Goal: Information Seeking & Learning: Learn about a topic

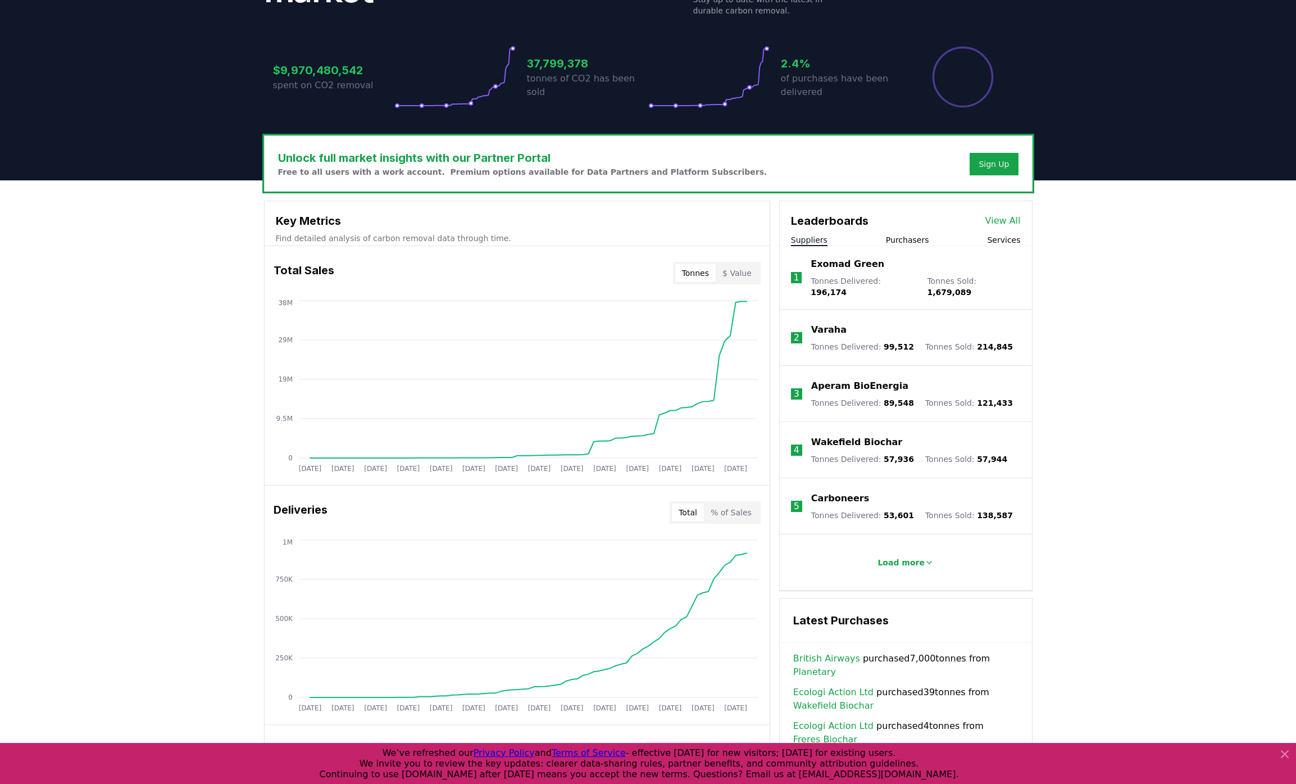
scroll to position [199, 0]
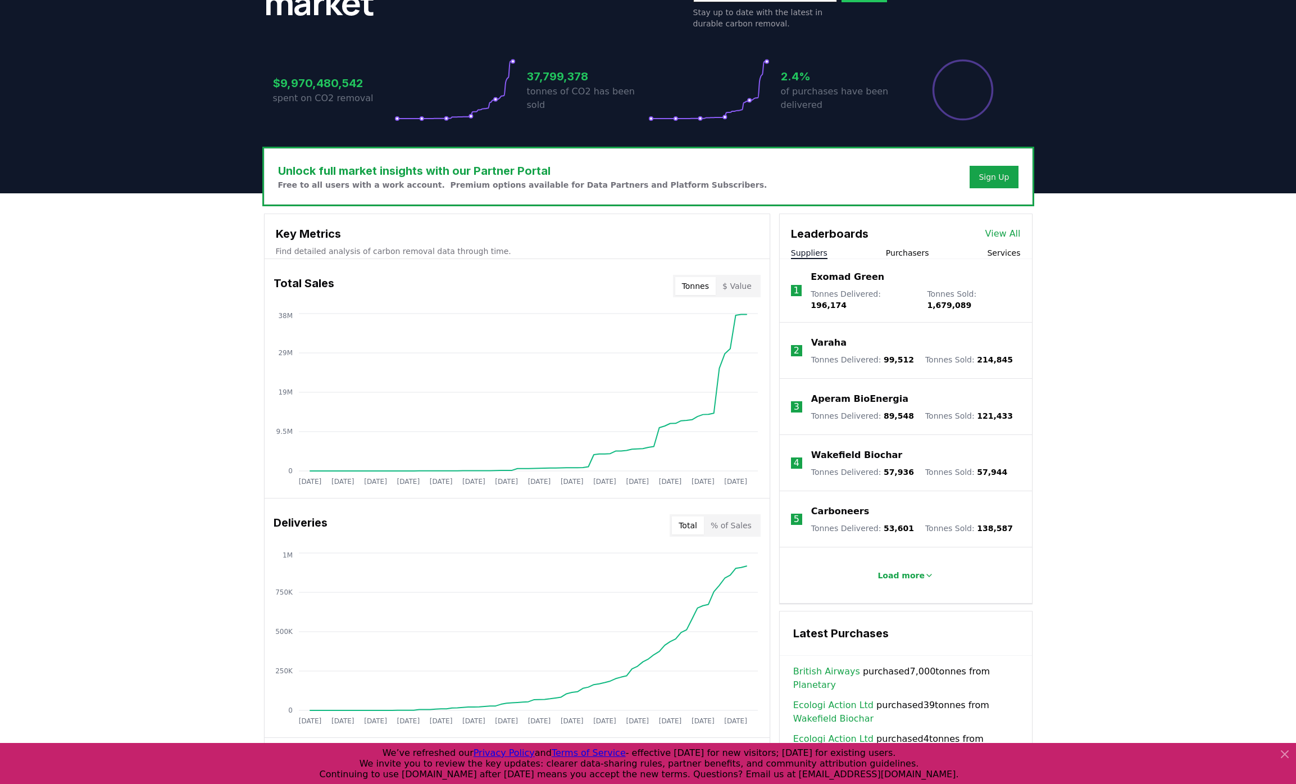
click at [998, 254] on button "Services" at bounding box center [1003, 252] width 33 height 11
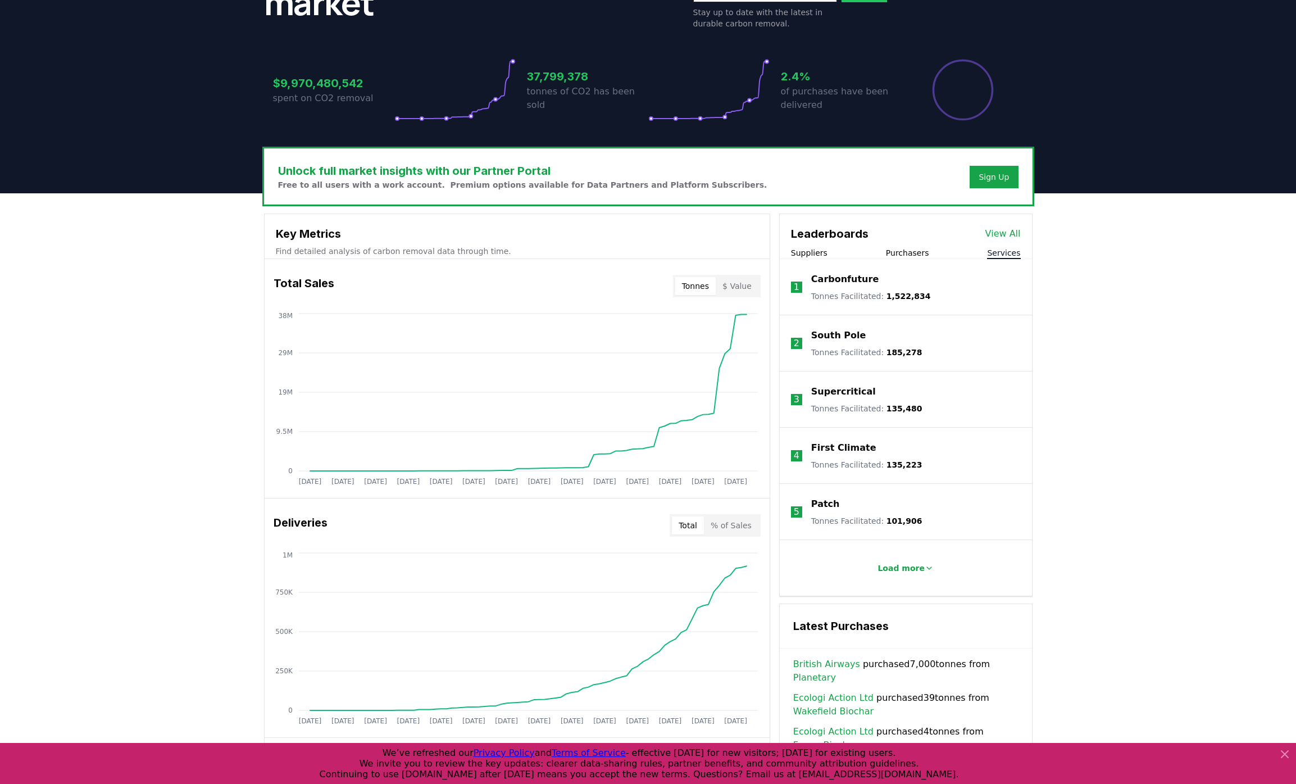
click at [865, 279] on p "Carbonfuture" at bounding box center [844, 278] width 67 height 13
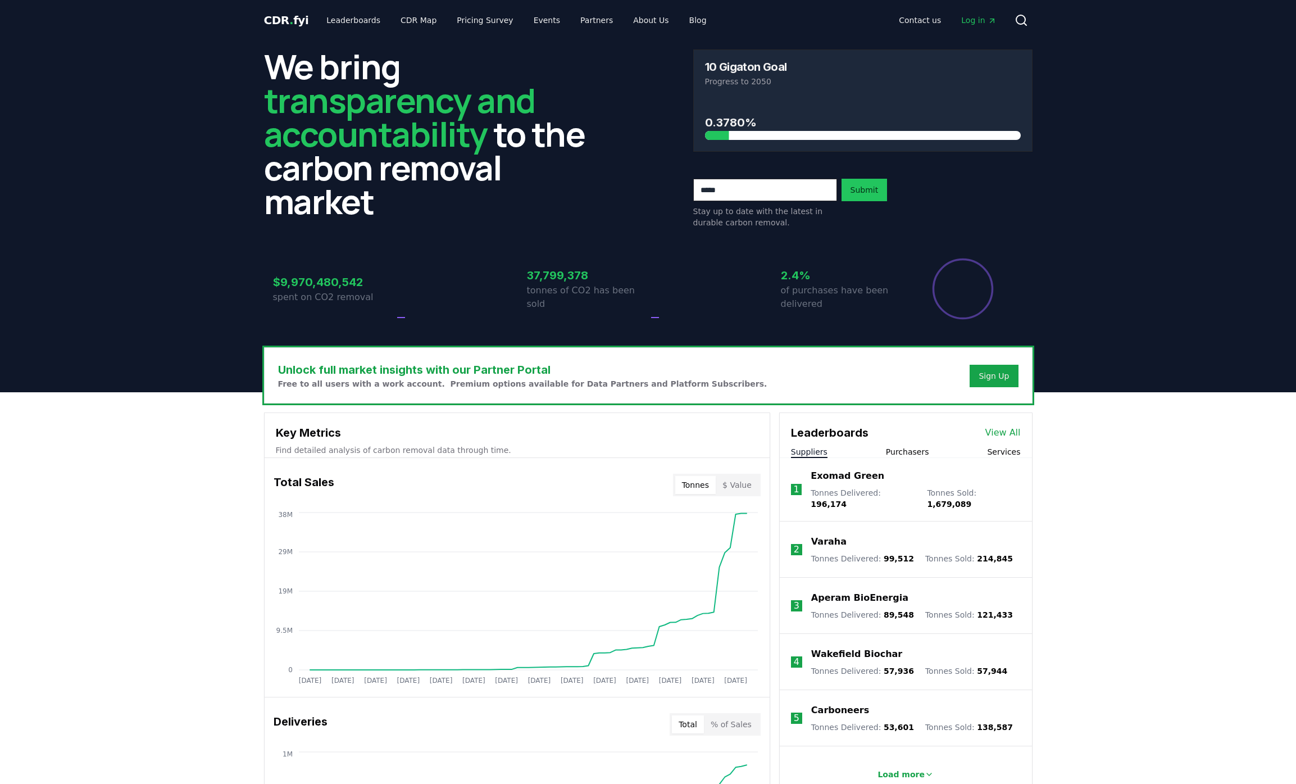
scroll to position [199, 0]
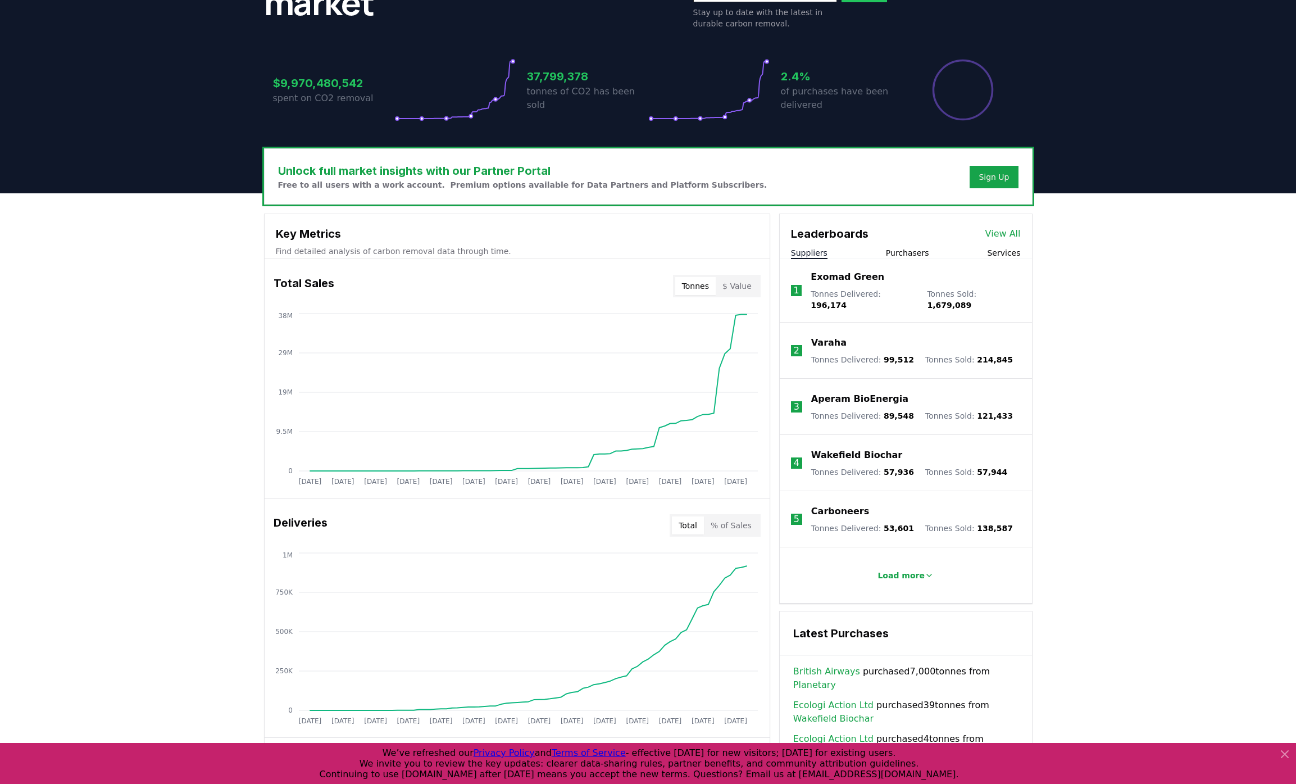
click at [1003, 255] on button "Services" at bounding box center [1003, 252] width 33 height 11
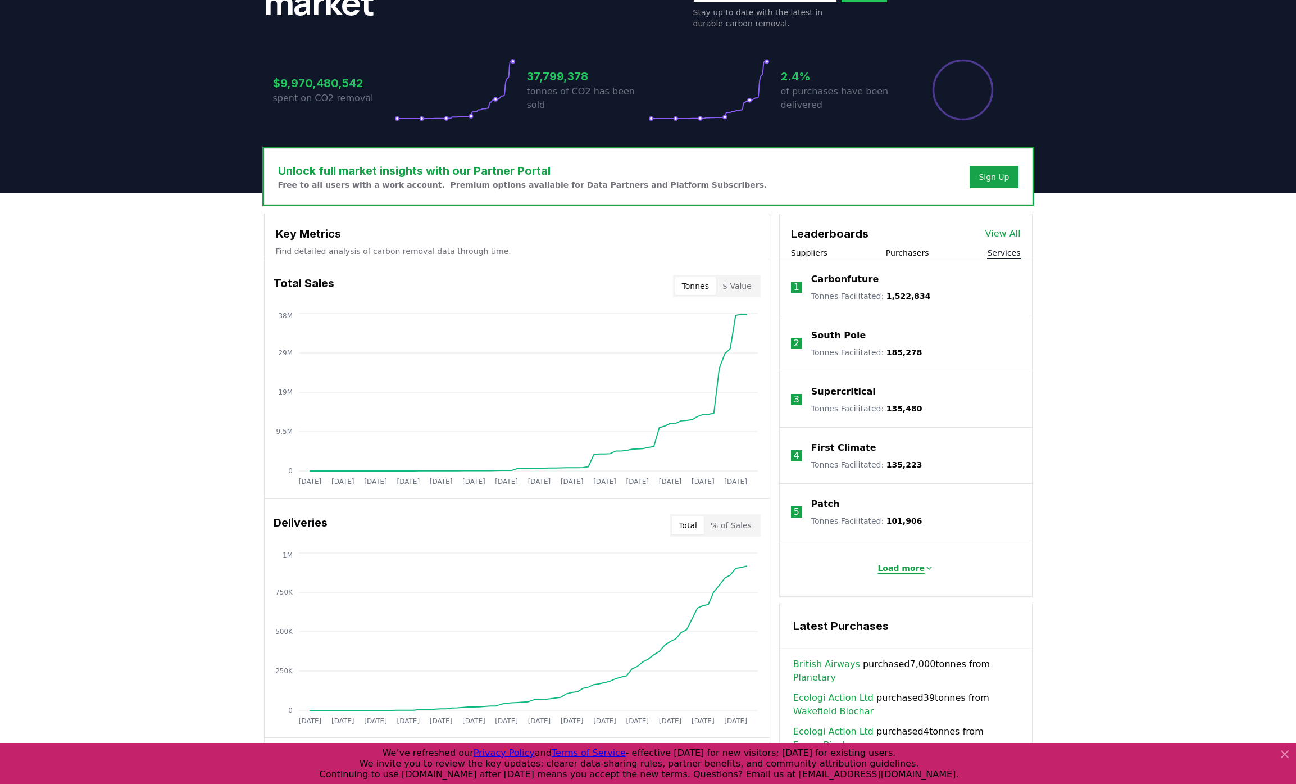
click at [906, 571] on p "Load more" at bounding box center [900, 567] width 47 height 11
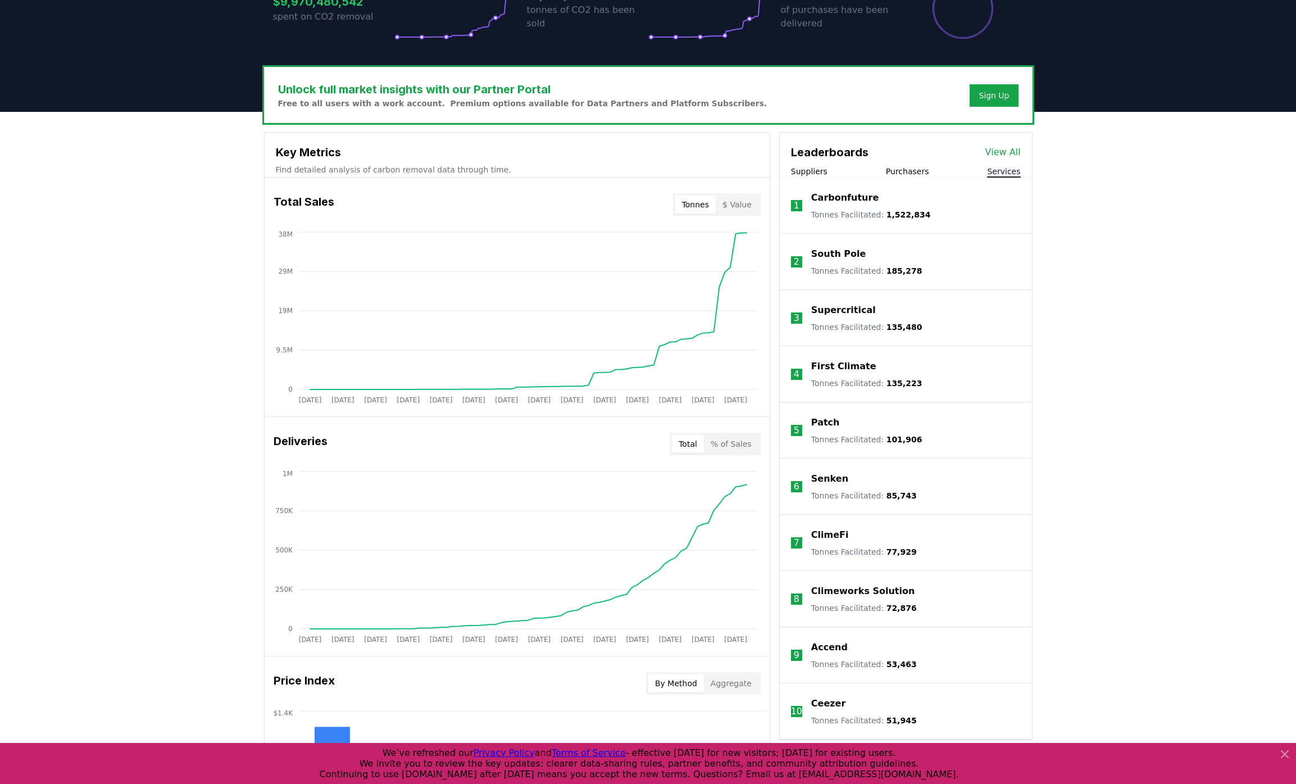
scroll to position [0, 0]
